Goal: Communication & Community: Answer question/provide support

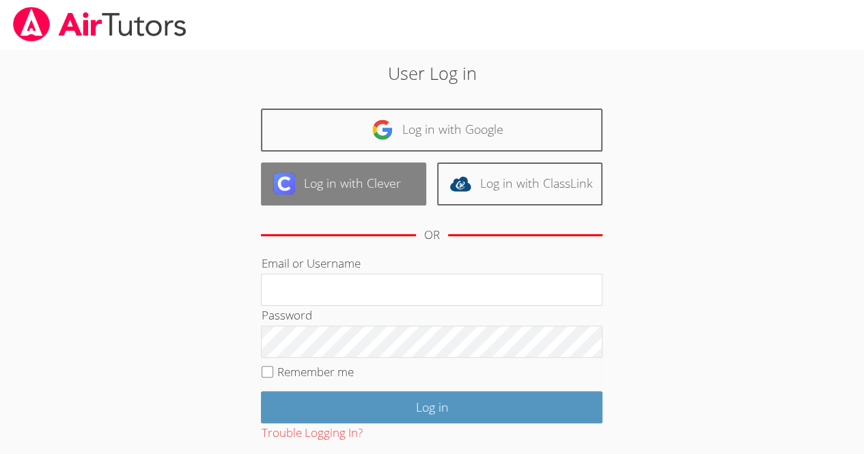
click at [353, 190] on link "Log in with Clever" at bounding box center [343, 184] width 165 height 43
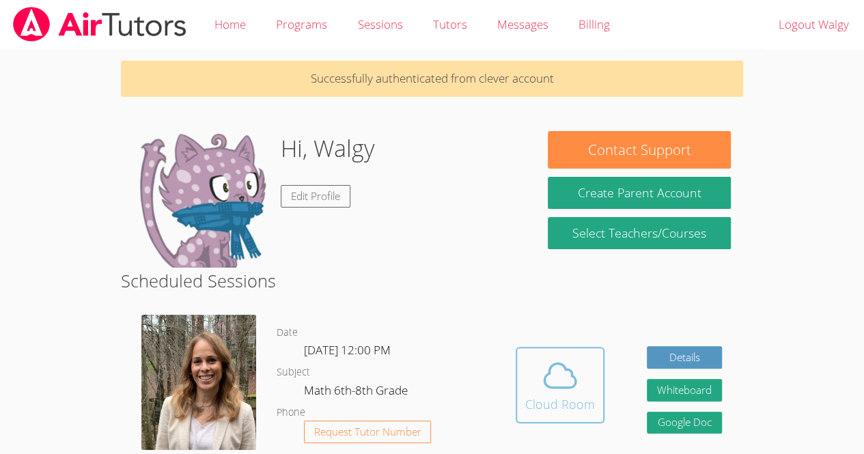
click at [551, 407] on div "Cloud Room" at bounding box center [560, 404] width 70 height 19
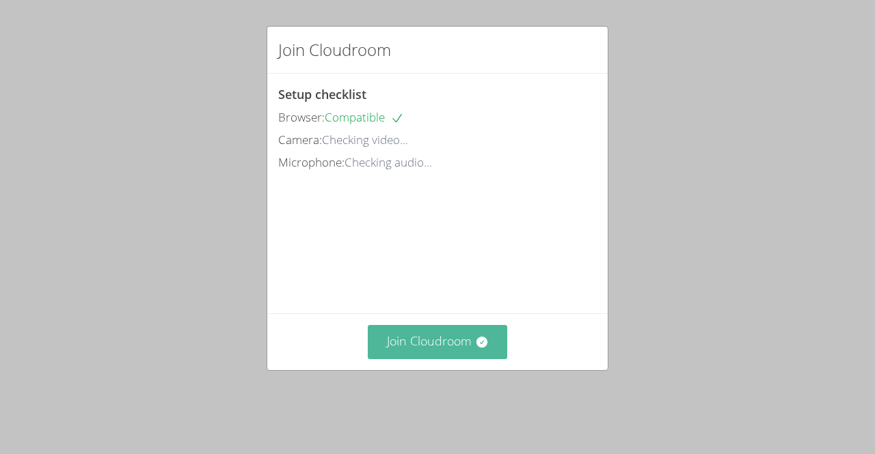
click at [441, 359] on button "Join Cloudroom" at bounding box center [438, 341] width 140 height 33
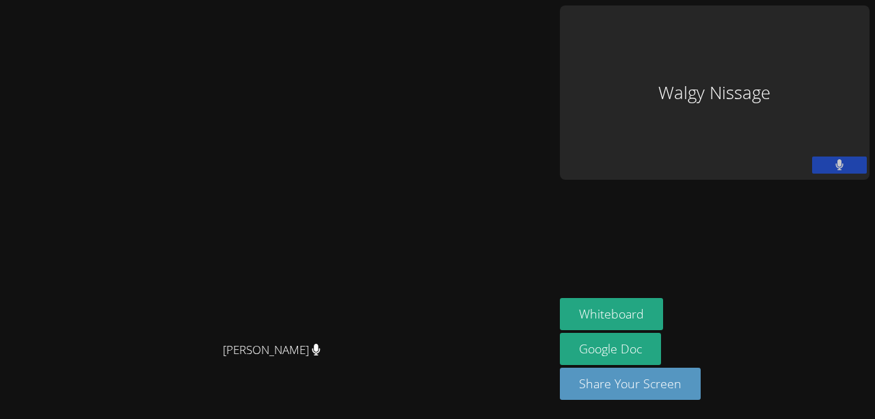
drag, startPoint x: 703, startPoint y: 194, endPoint x: 703, endPoint y: 159, distance: 35.5
click at [703, 159] on aside "Walgy Nissage Whiteboard Google Doc Share Your Screen" at bounding box center [714, 209] width 320 height 419
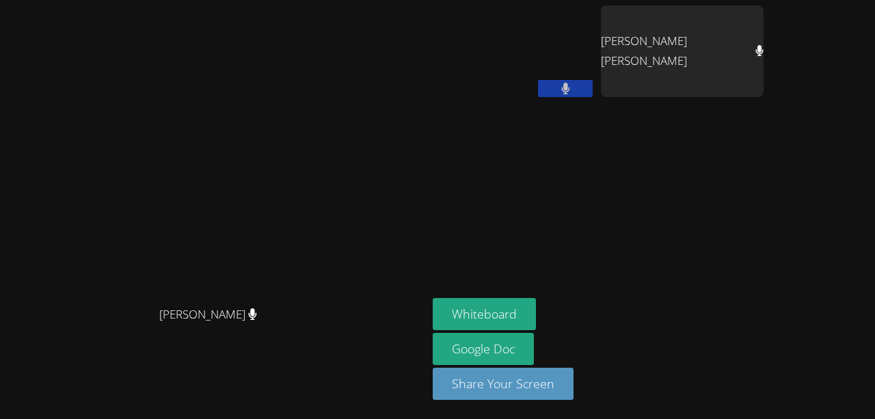
drag, startPoint x: 7, startPoint y: 306, endPoint x: 348, endPoint y: 148, distance: 376.6
click at [316, 148] on video at bounding box center [213, 182] width 205 height 234
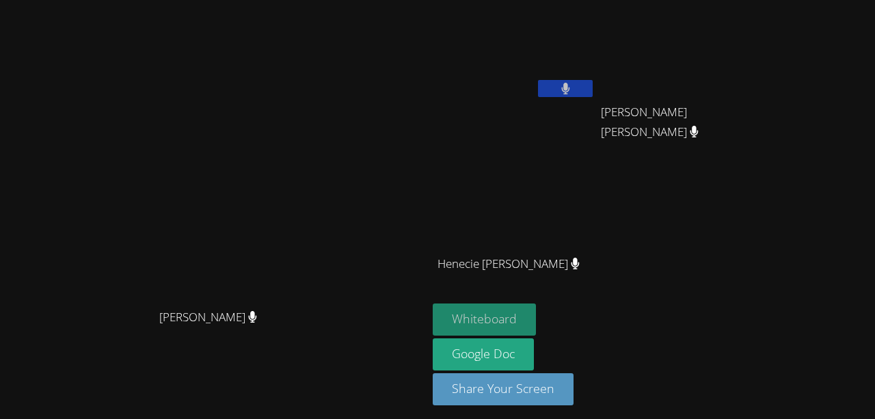
click at [536, 319] on button "Whiteboard" at bounding box center [483, 319] width 103 height 32
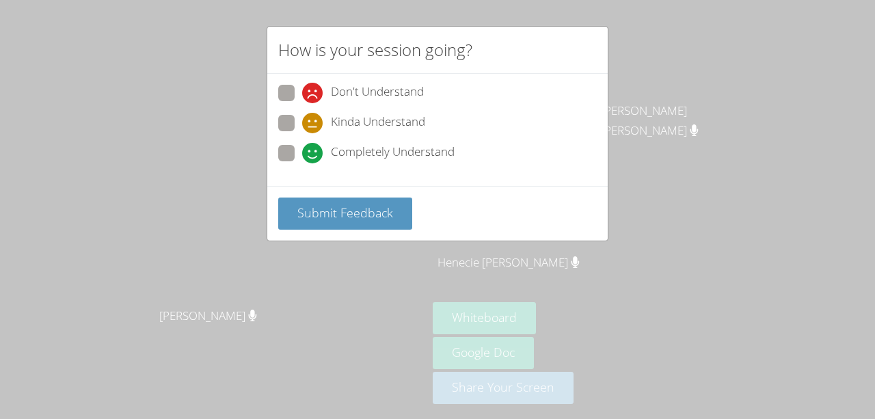
click at [338, 118] on span "Kinda Understand" at bounding box center [378, 123] width 94 height 20
click at [314, 118] on input "Kinda Understand" at bounding box center [308, 121] width 12 height 12
radio input "true"
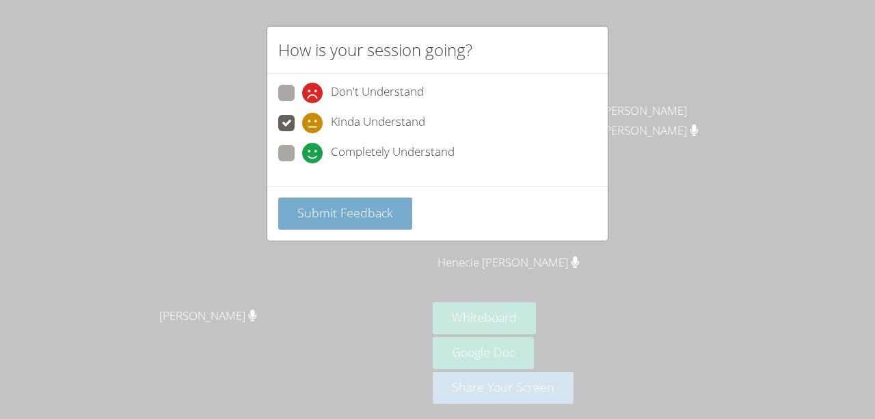
click at [358, 213] on span "Submit Feedback" at bounding box center [345, 212] width 96 height 16
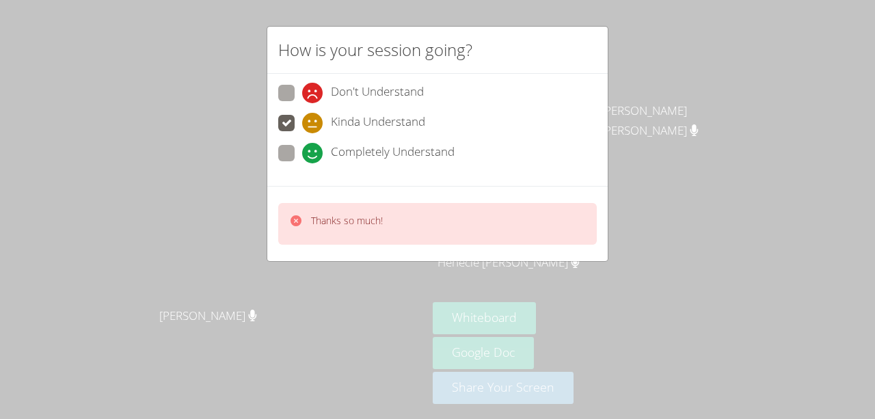
click at [307, 221] on div "Thanks so much!" at bounding box center [336, 224] width 94 height 20
click at [295, 221] on icon at bounding box center [295, 220] width 11 height 11
